Goal: Transaction & Acquisition: Purchase product/service

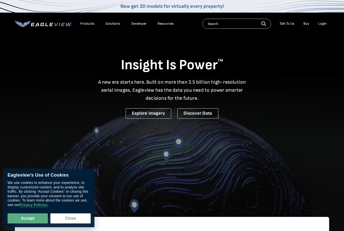
click at [319, 24] on div "Login" at bounding box center [322, 23] width 8 height 5
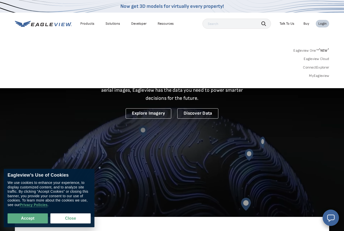
click at [326, 24] on div "Login" at bounding box center [322, 23] width 8 height 5
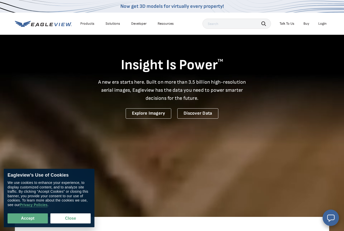
click at [326, 24] on div "Login" at bounding box center [322, 23] width 8 height 5
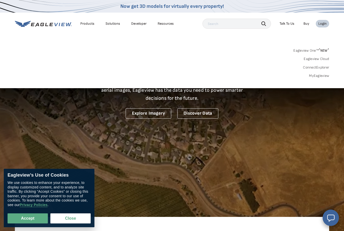
click at [319, 76] on link "MyEagleview" at bounding box center [319, 75] width 20 height 5
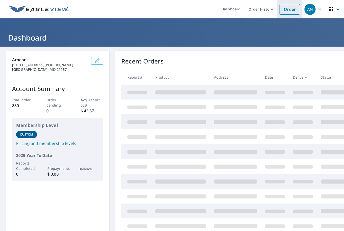
click at [285, 10] on link "Order" at bounding box center [289, 9] width 20 height 11
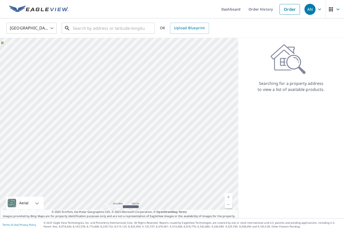
click at [105, 29] on input "text" at bounding box center [109, 28] width 72 height 14
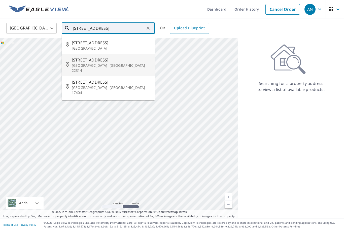
click at [107, 62] on span "1401 Princess St" at bounding box center [111, 60] width 79 height 6
type input "1401 Princess St Alexandria, VA 22314"
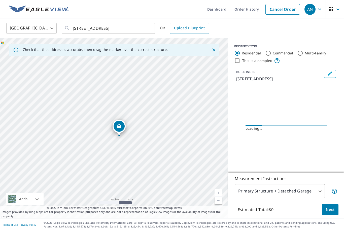
click at [218, 196] on link "Current Level 17, Zoom In" at bounding box center [218, 193] width 8 height 8
click at [218, 196] on link "Current Level 18, Zoom In" at bounding box center [218, 193] width 8 height 8
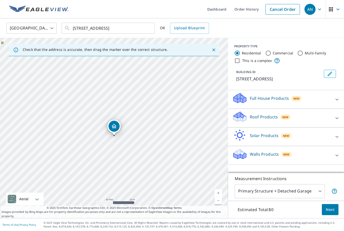
click at [218, 196] on link "Current Level 19, Zoom In" at bounding box center [218, 193] width 8 height 8
click at [218, 196] on link "Current Level 20, Zoom In Disabled" at bounding box center [218, 193] width 8 height 8
click at [336, 117] on icon at bounding box center [336, 118] width 3 height 2
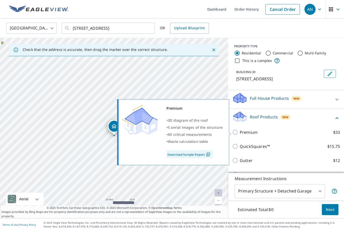
click at [236, 129] on input "Premium $33" at bounding box center [236, 132] width 8 height 6
checkbox input "true"
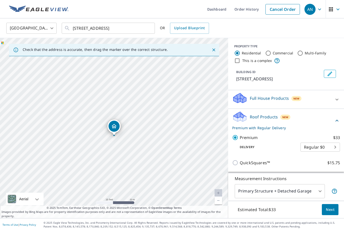
click at [330, 132] on body "AN AN Dashboard Order History Cancel Order AN United States US ​ 1401 Princess …" at bounding box center [172, 115] width 344 height 231
click at [315, 139] on li "Express $31.75" at bounding box center [319, 139] width 39 height 9
type input "4"
click at [332, 207] on span "Next" at bounding box center [329, 209] width 9 height 6
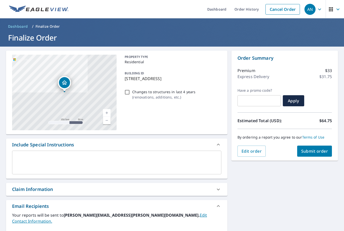
click at [303, 145] on button "Submit order" at bounding box center [314, 150] width 35 height 11
checkbox input "true"
